Goal: Navigation & Orientation: Find specific page/section

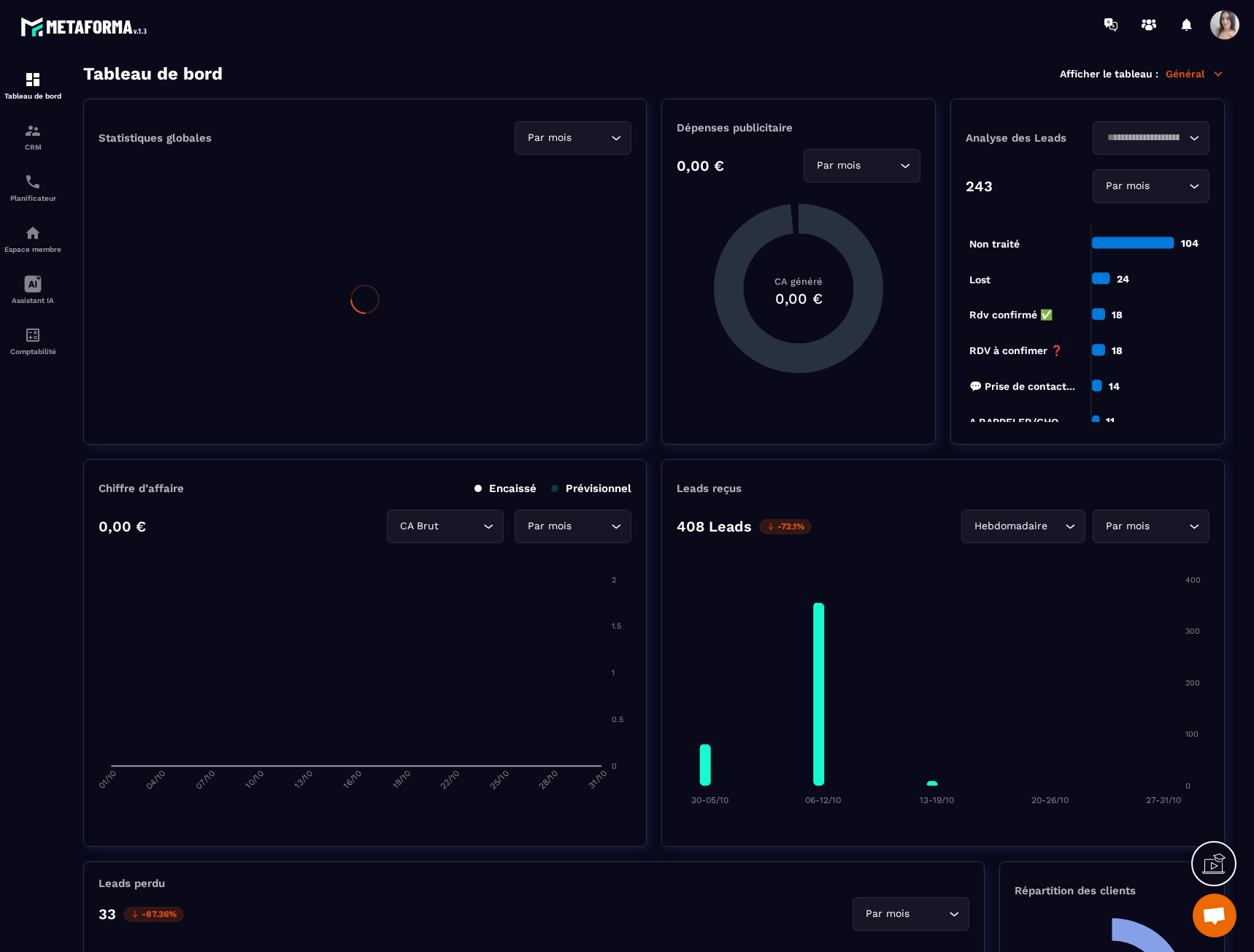
click at [48, 140] on div "CRM" at bounding box center [33, 136] width 59 height 29
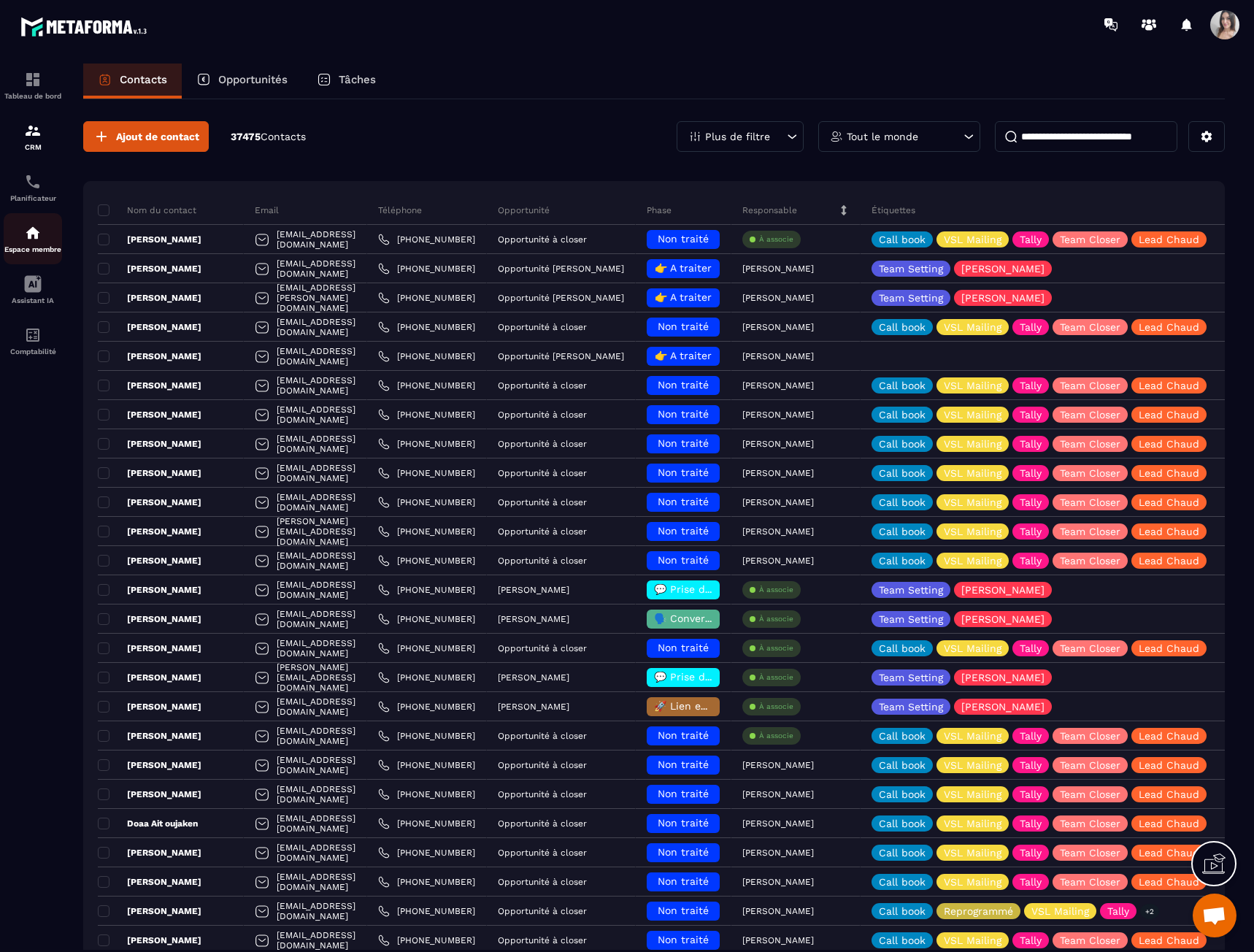
click at [36, 244] on div "Espace membre" at bounding box center [33, 239] width 59 height 29
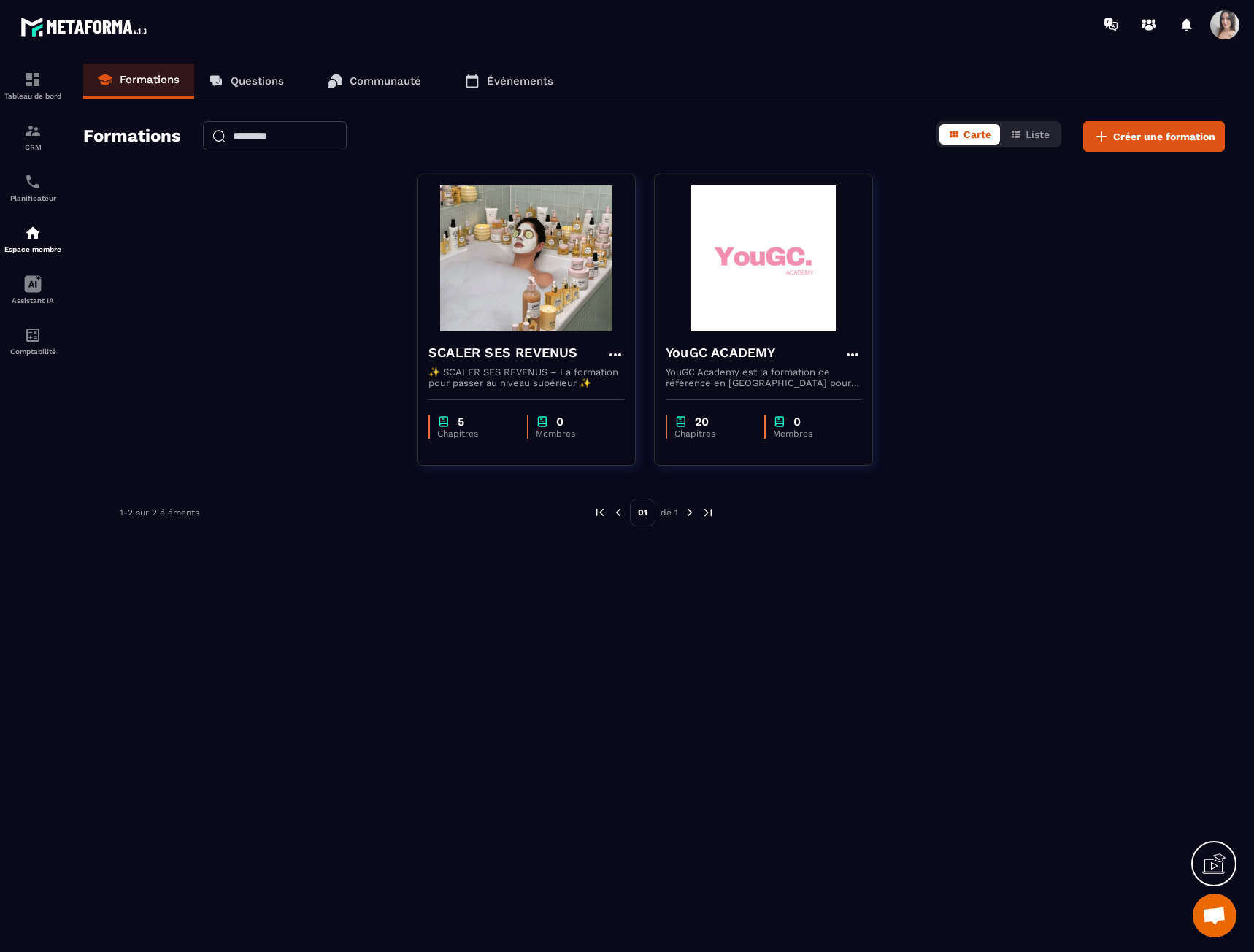
click at [0, 0] on img at bounding box center [0, 0] width 0 height 0
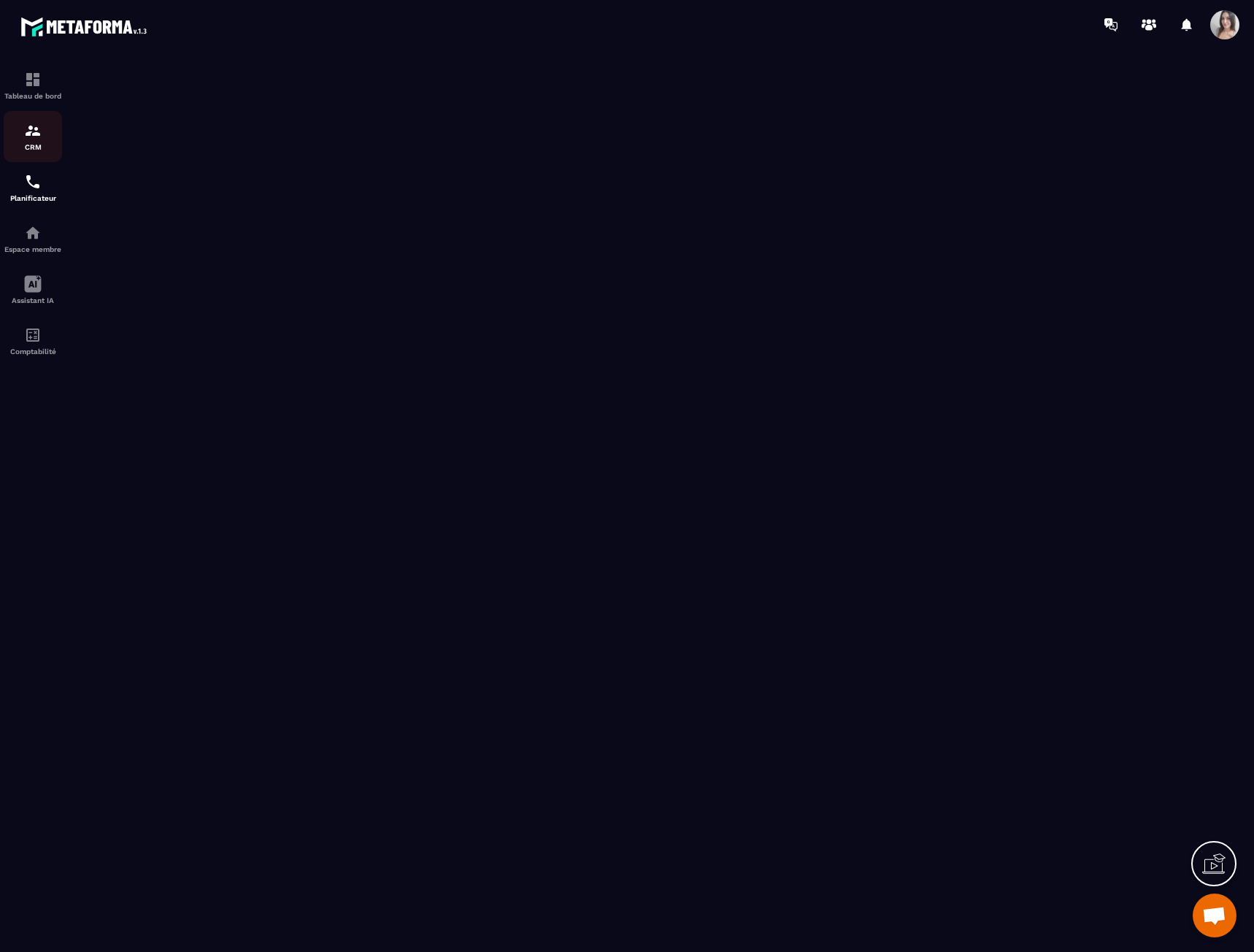
click at [40, 137] on img at bounding box center [33, 130] width 18 height 18
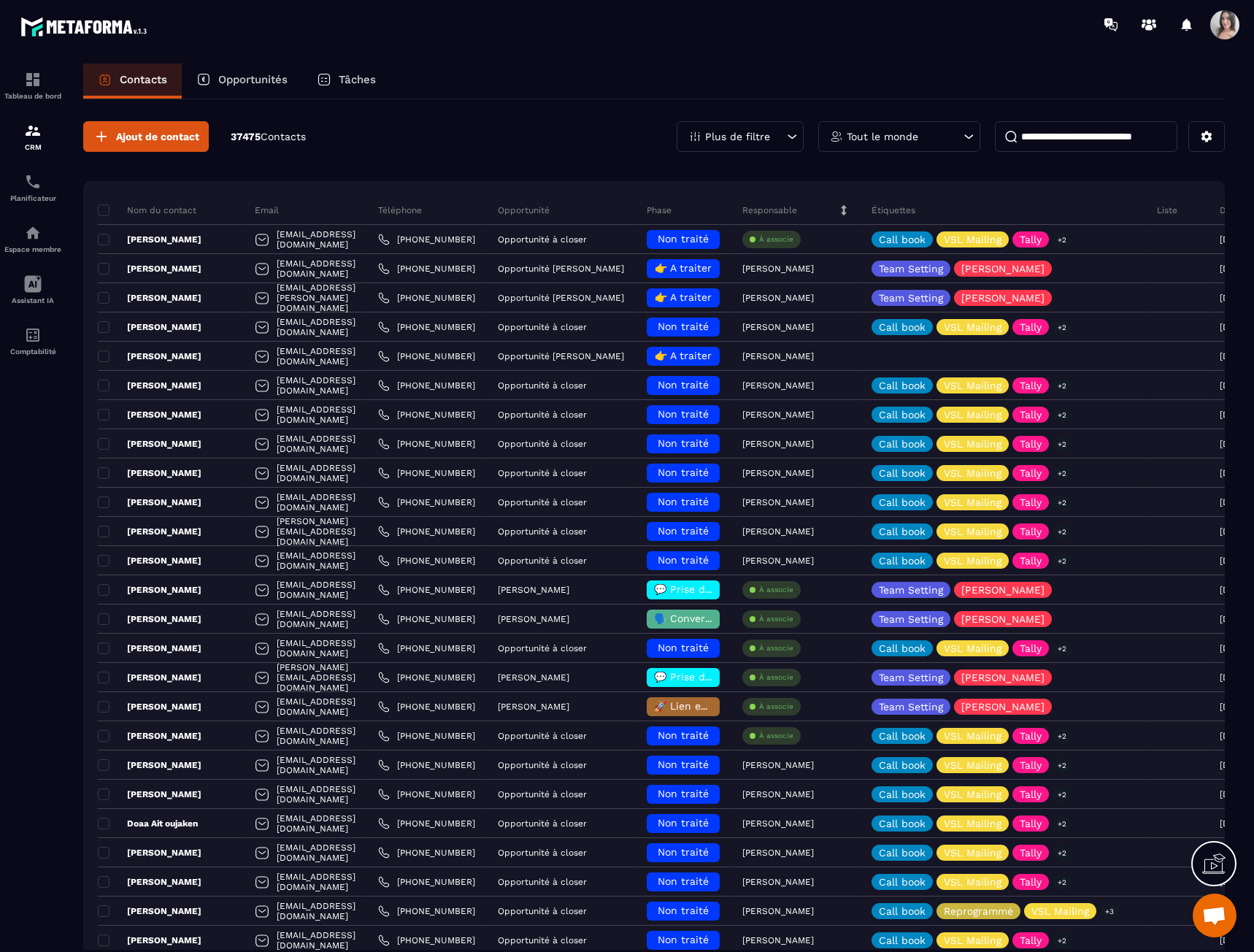
click at [35, 193] on div "Planificateur" at bounding box center [33, 187] width 59 height 29
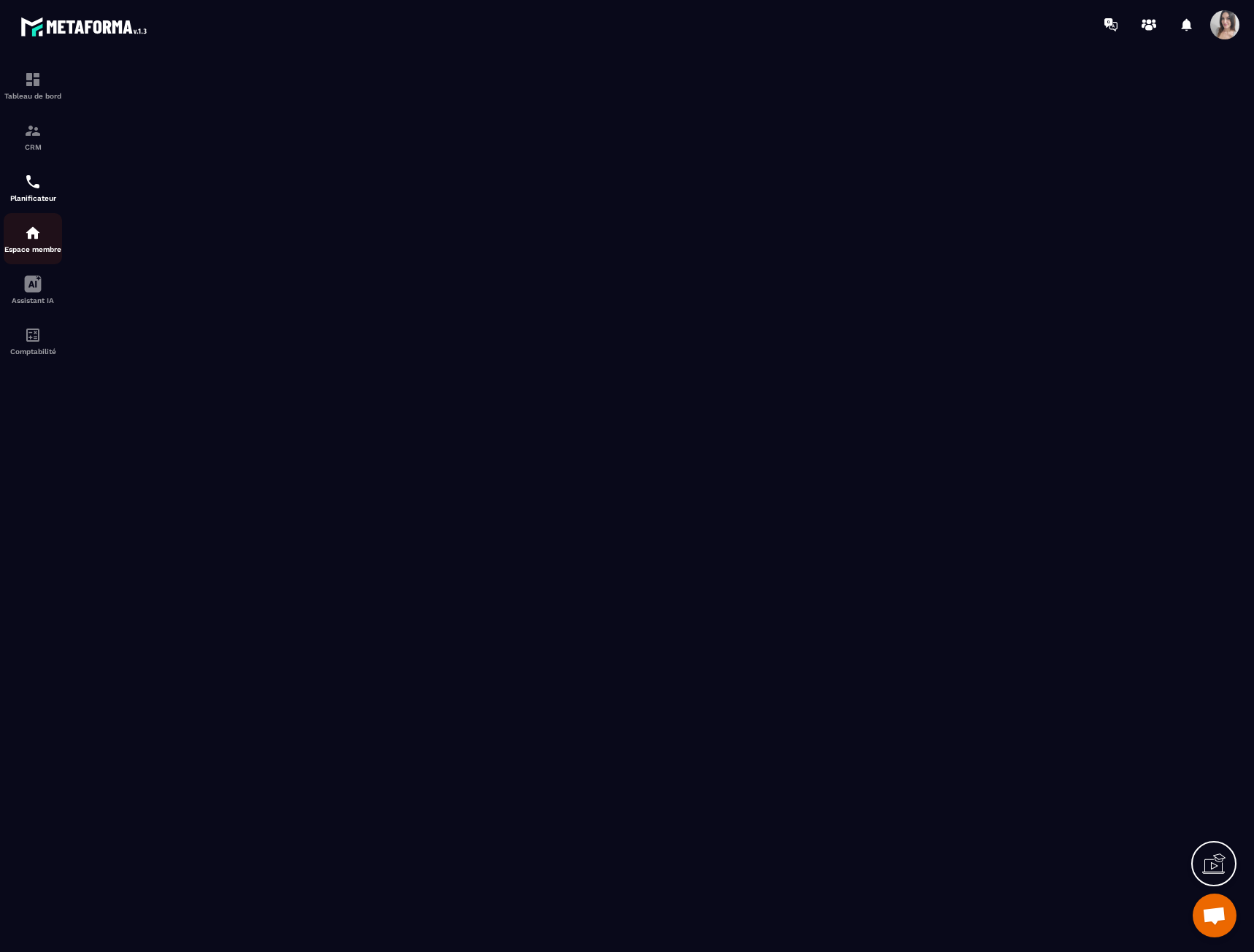
click at [33, 239] on img at bounding box center [33, 233] width 18 height 18
click at [44, 161] on link "CRM" at bounding box center [33, 136] width 59 height 51
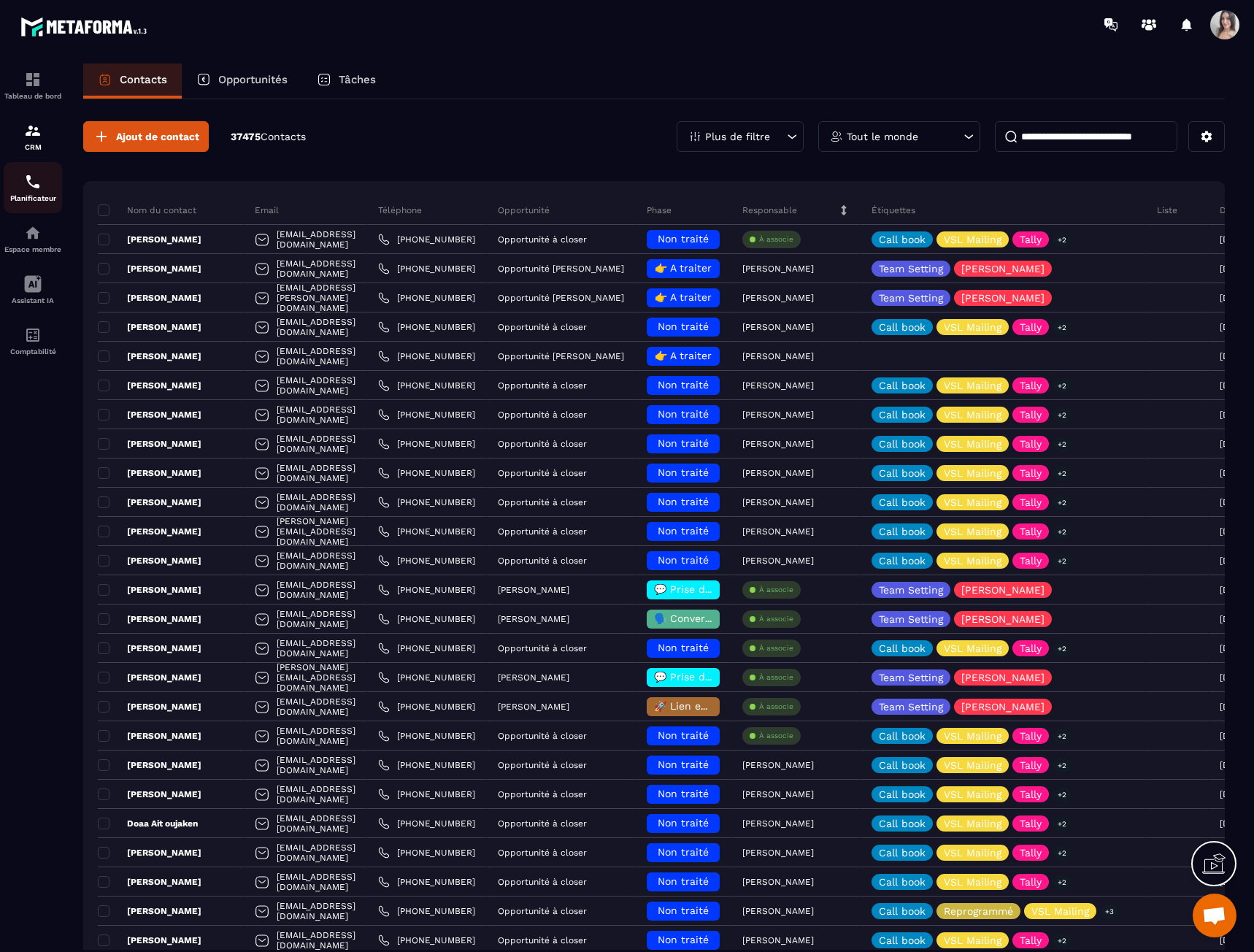
click at [41, 189] on img at bounding box center [33, 181] width 18 height 18
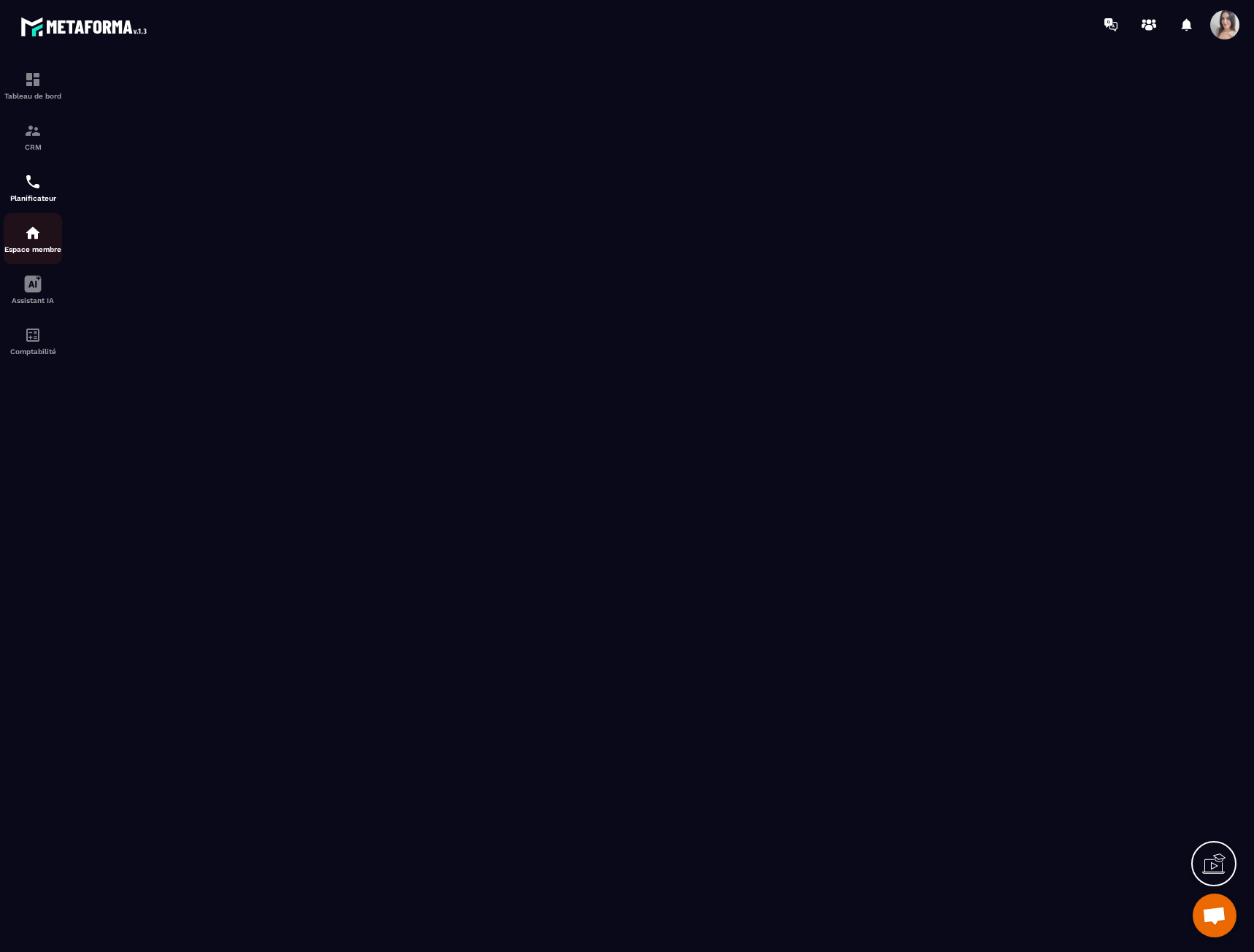
click at [37, 241] on div "Espace membre" at bounding box center [33, 239] width 59 height 29
click at [37, 182] on img at bounding box center [33, 181] width 18 height 18
click at [38, 210] on link "Planificateur" at bounding box center [33, 187] width 59 height 51
